Goal: Transaction & Acquisition: Obtain resource

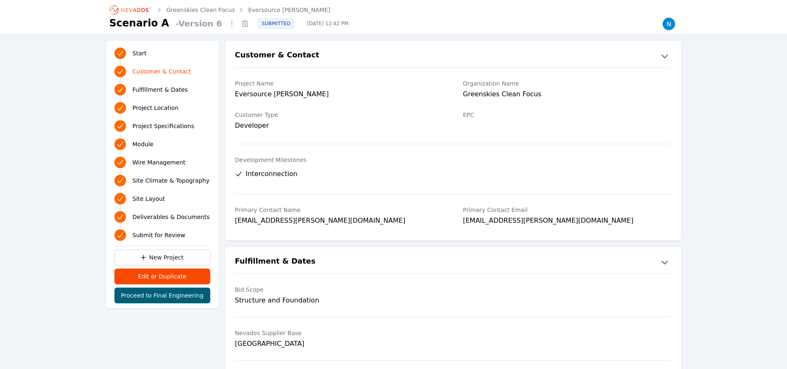
click at [263, 10] on link "Eversource [PERSON_NAME]" at bounding box center [289, 10] width 82 height 8
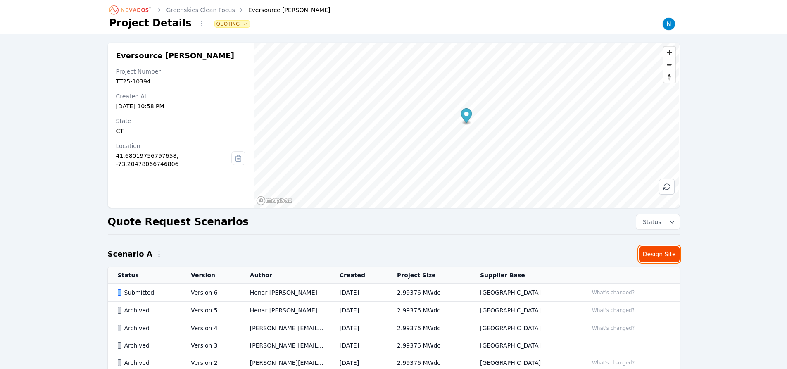
click at [660, 254] on link "Design Site" at bounding box center [659, 254] width 40 height 16
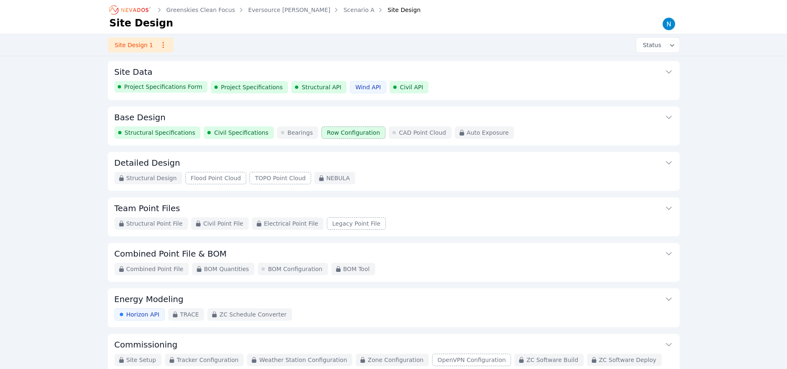
click at [155, 133] on span "Structural Specifications" at bounding box center [160, 132] width 71 height 8
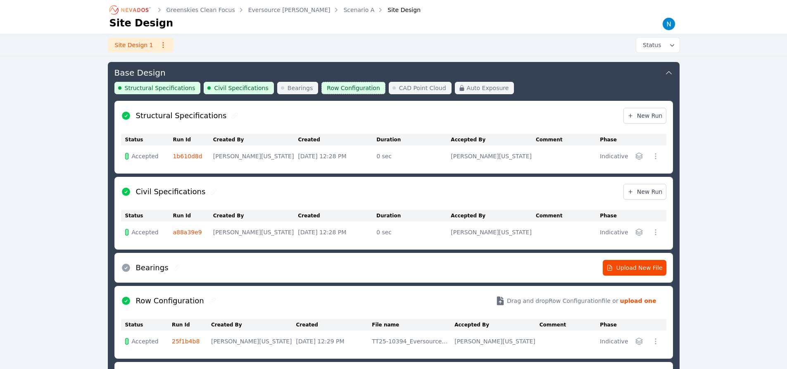
click at [639, 341] on icon "button" at bounding box center [638, 341] width 7 height 7
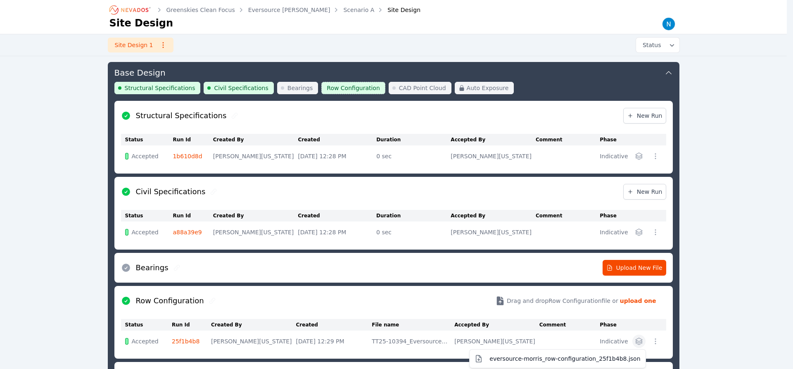
click at [566, 358] on span "eversource-morris_row-configuration_25f1b4b8.json" at bounding box center [564, 358] width 151 height 8
